Goal: Transaction & Acquisition: Purchase product/service

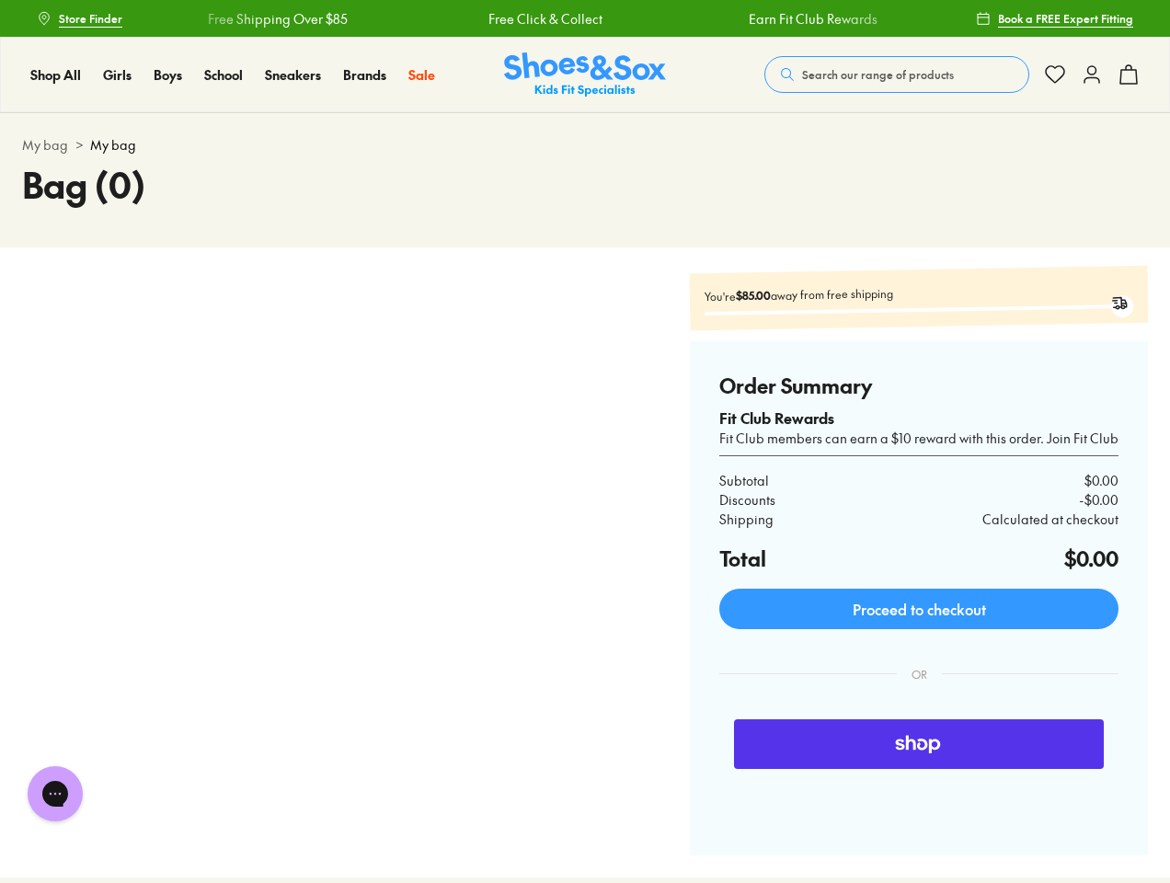
click at [585, 441] on div at bounding box center [304, 562] width 565 height 586
click at [897, 75] on span "Search our range of products" at bounding box center [878, 74] width 152 height 17
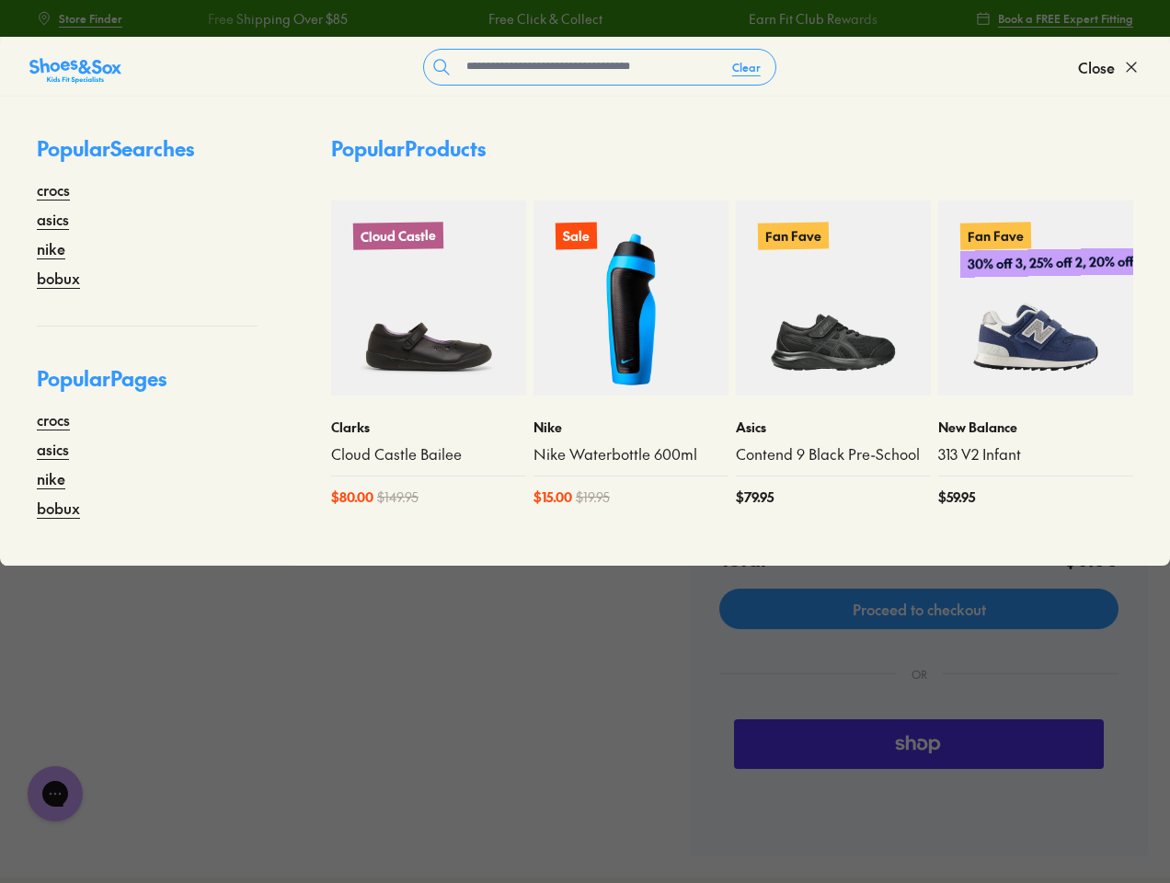
click at [747, 67] on button "Clear" at bounding box center [746, 67] width 58 height 33
click at [1109, 67] on span "Close" at bounding box center [1096, 67] width 37 height 22
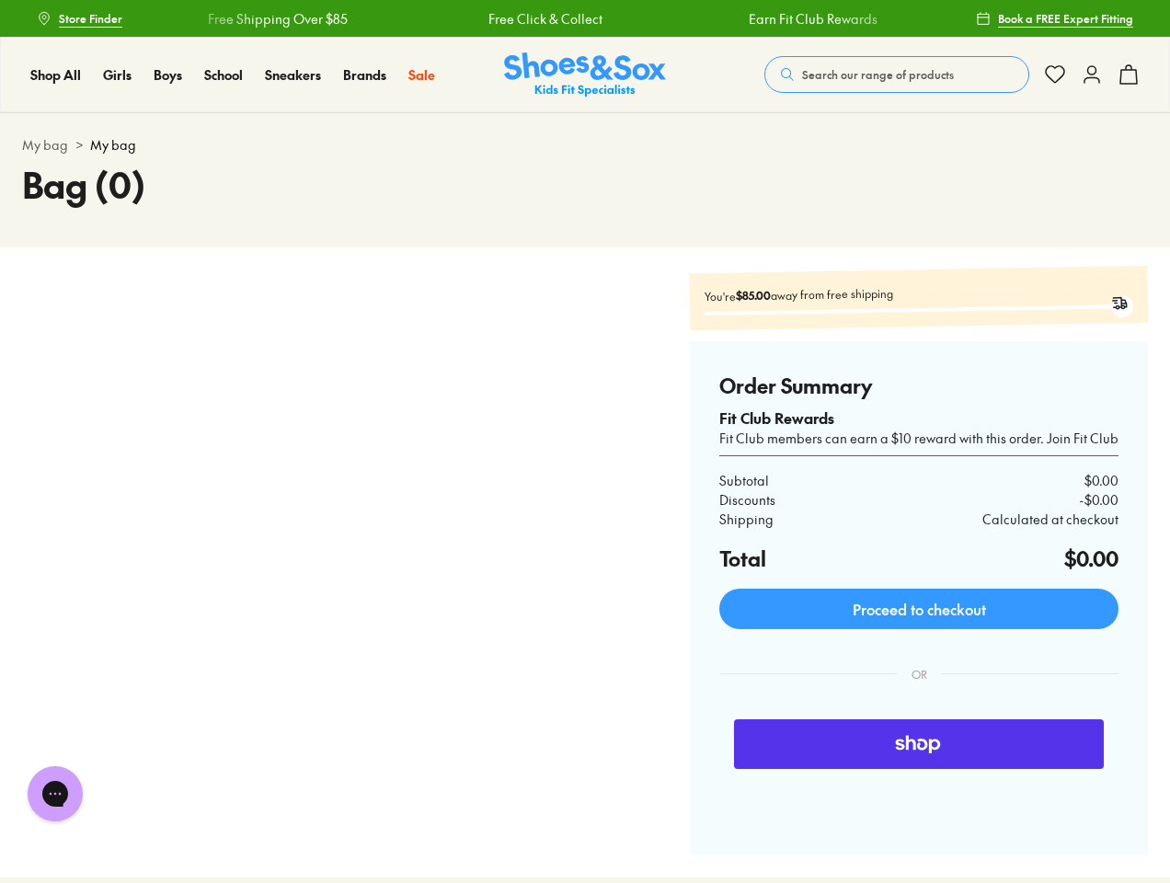
click at [1129, 75] on icon at bounding box center [1129, 74] width 22 height 22
click at [55, 794] on div at bounding box center [585, 441] width 1170 height 883
